Goal: Task Accomplishment & Management: Use online tool/utility

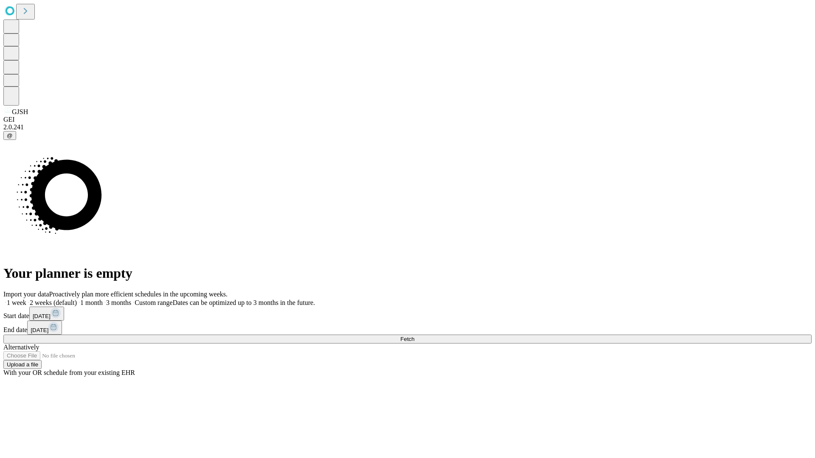
click at [414, 336] on span "Fetch" at bounding box center [407, 339] width 14 height 6
